Goal: Task Accomplishment & Management: Complete application form

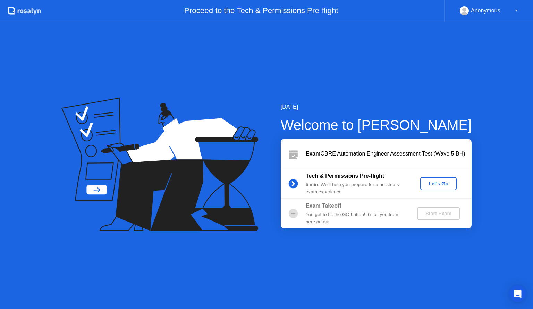
click at [433, 185] on div "Let's Go" at bounding box center [438, 184] width 31 height 6
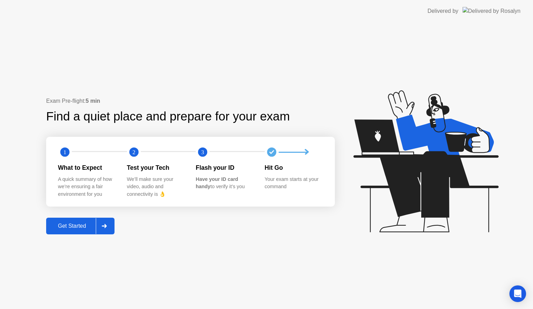
click at [110, 224] on div at bounding box center [104, 226] width 17 height 16
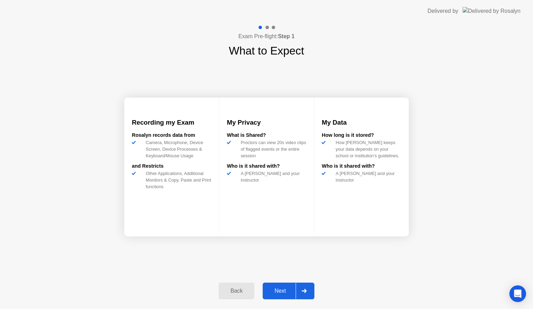
click at [299, 288] on div at bounding box center [304, 291] width 17 height 16
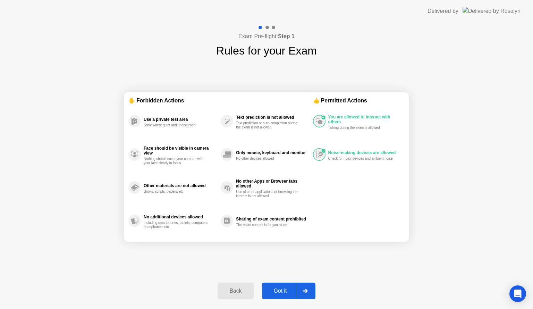
click at [303, 292] on icon at bounding box center [305, 291] width 5 height 4
select select "**********"
select select "*******"
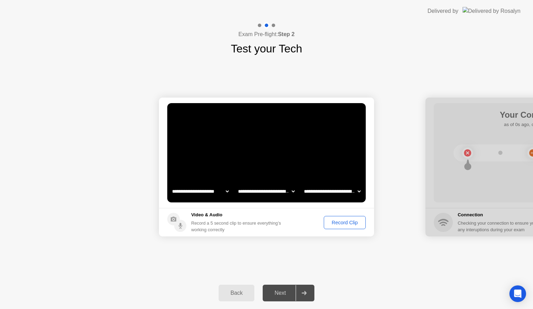
click at [300, 292] on div at bounding box center [304, 293] width 17 height 16
drag, startPoint x: 490, startPoint y: 121, endPoint x: 433, endPoint y: 125, distance: 57.8
click at [433, 125] on div at bounding box center [533, 167] width 215 height 139
click at [468, 150] on div at bounding box center [533, 167] width 215 height 139
drag, startPoint x: 463, startPoint y: 224, endPoint x: 433, endPoint y: 217, distance: 30.7
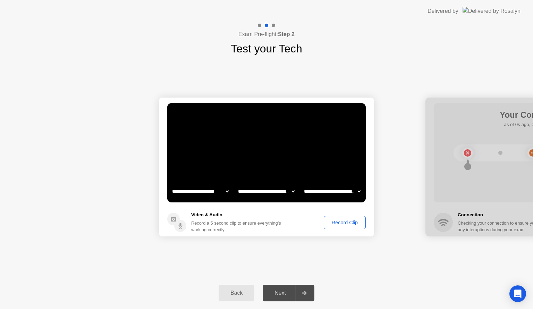
click at [463, 224] on div at bounding box center [533, 167] width 215 height 139
click at [349, 222] on div "Record Clip" at bounding box center [344, 223] width 37 height 6
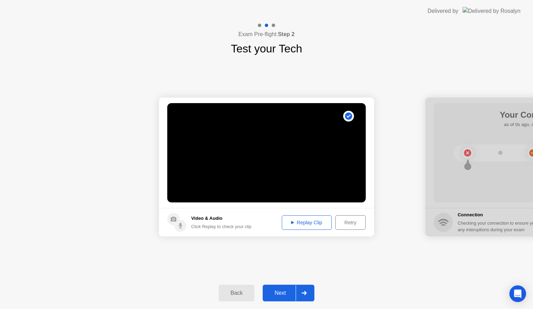
click at [315, 222] on div "Replay Clip" at bounding box center [306, 223] width 45 height 6
click at [197, 222] on h5 "Video & Audio" at bounding box center [221, 218] width 60 height 7
click at [351, 115] on circle at bounding box center [348, 115] width 7 height 7
click at [299, 291] on div at bounding box center [304, 293] width 17 height 16
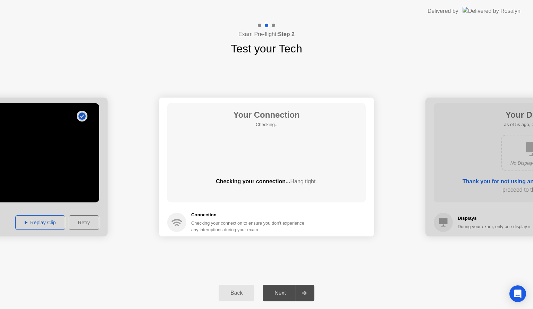
click at [301, 292] on div at bounding box center [304, 293] width 17 height 16
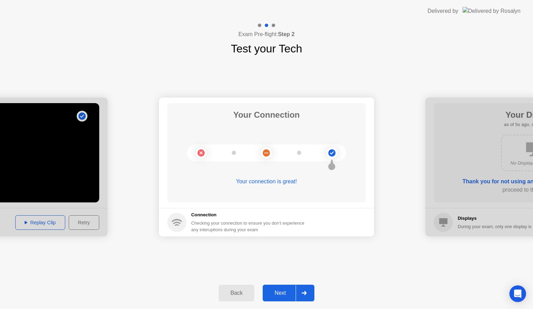
click at [310, 297] on div at bounding box center [304, 293] width 17 height 16
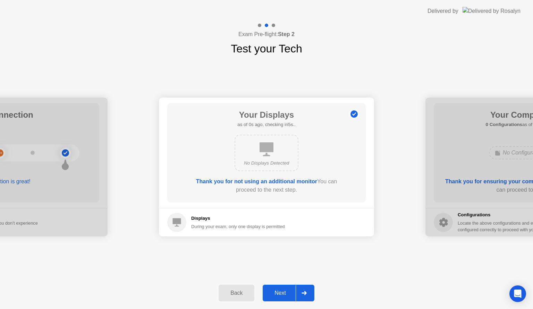
click at [284, 181] on b "Thank you for not using an additional monitor" at bounding box center [256, 181] width 121 height 6
click at [257, 136] on div "No Displays Detected" at bounding box center [267, 153] width 64 height 36
click at [199, 221] on h5 "Displays" at bounding box center [238, 218] width 94 height 7
click at [305, 296] on div at bounding box center [304, 293] width 17 height 16
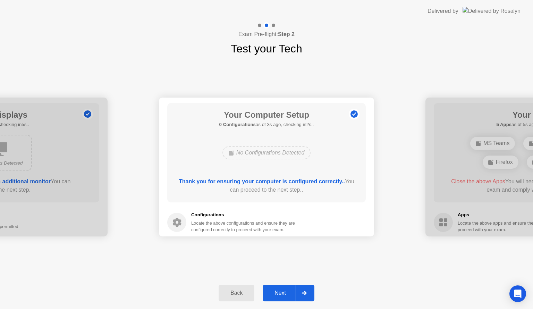
click at [305, 296] on div at bounding box center [304, 293] width 17 height 16
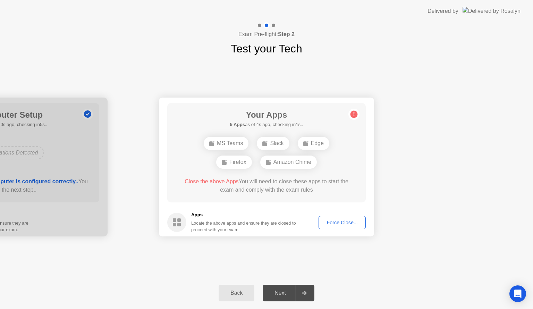
click at [342, 224] on div "Force Close..." at bounding box center [342, 223] width 42 height 6
click at [339, 223] on div "Force Close..." at bounding box center [342, 223] width 42 height 6
click at [303, 294] on icon at bounding box center [304, 293] width 5 height 4
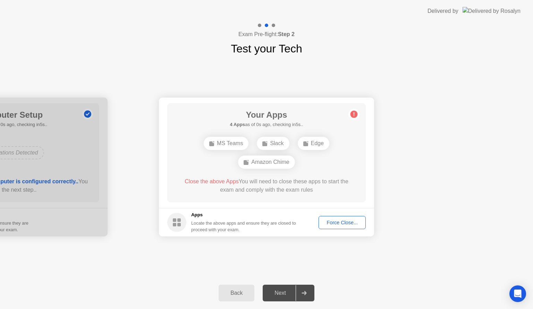
click at [305, 289] on div at bounding box center [304, 293] width 17 height 16
click at [308, 294] on div at bounding box center [304, 293] width 17 height 16
click at [303, 292] on icon at bounding box center [304, 293] width 5 height 4
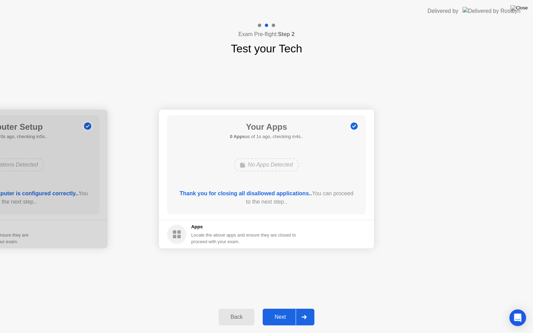
click at [303, 309] on div at bounding box center [304, 317] width 17 height 16
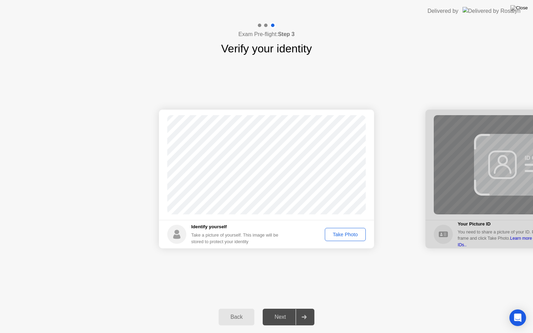
click at [343, 234] on div "Take Photo" at bounding box center [345, 235] width 36 height 6
click at [307, 309] on div at bounding box center [304, 317] width 17 height 16
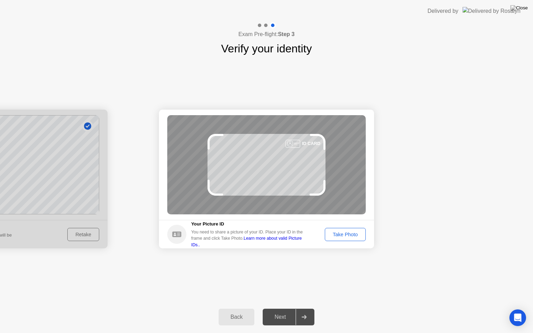
click at [353, 236] on div "Take Photo" at bounding box center [345, 235] width 36 height 6
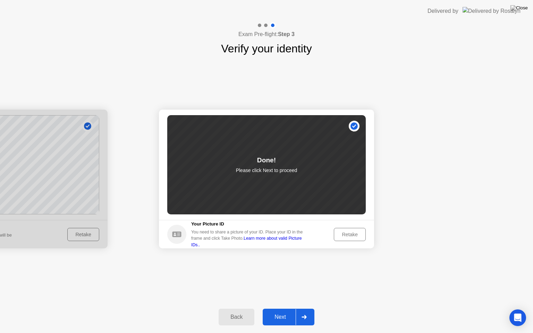
click at [300, 309] on div at bounding box center [304, 317] width 17 height 16
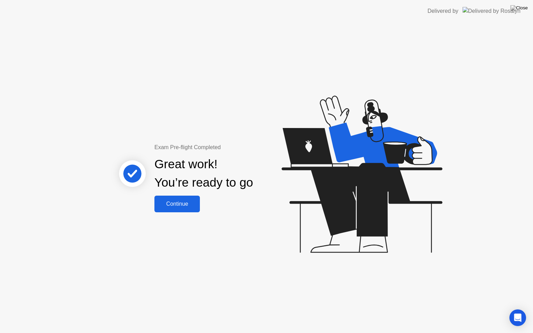
click at [181, 213] on div "Exam Pre-flight Completed Great work! You’re ready to go Continue" at bounding box center [266, 177] width 533 height 311
click at [186, 207] on div "Continue" at bounding box center [177, 204] width 41 height 6
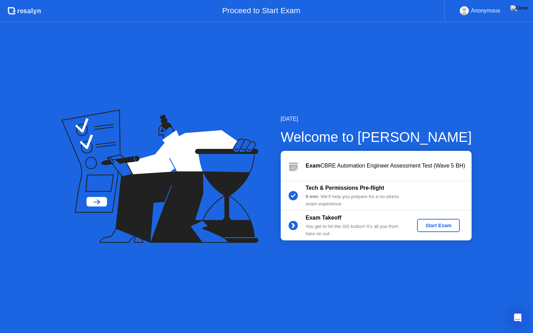
click at [428, 226] on div "Start Exam" at bounding box center [438, 226] width 37 height 6
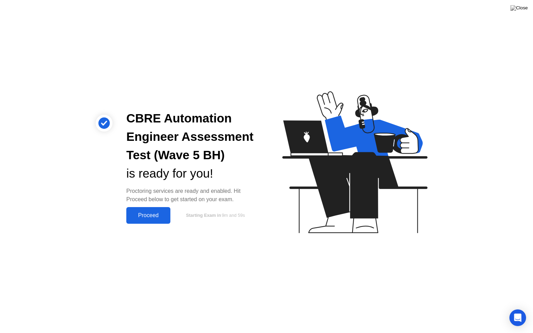
click at [141, 210] on button "Proceed" at bounding box center [148, 215] width 44 height 17
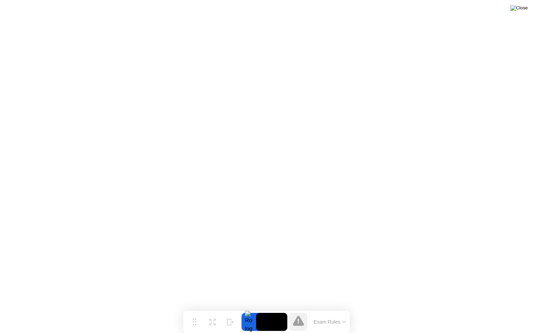
click at [522, 9] on img at bounding box center [519, 8] width 17 height 6
